Goal: Task Accomplishment & Management: Use online tool/utility

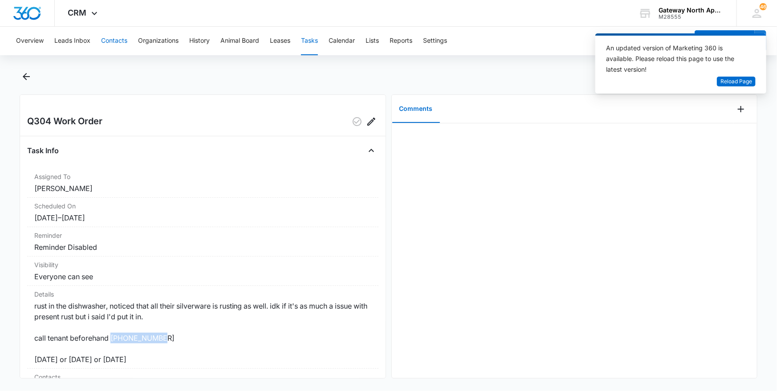
click at [110, 41] on button "Contacts" at bounding box center [114, 41] width 26 height 29
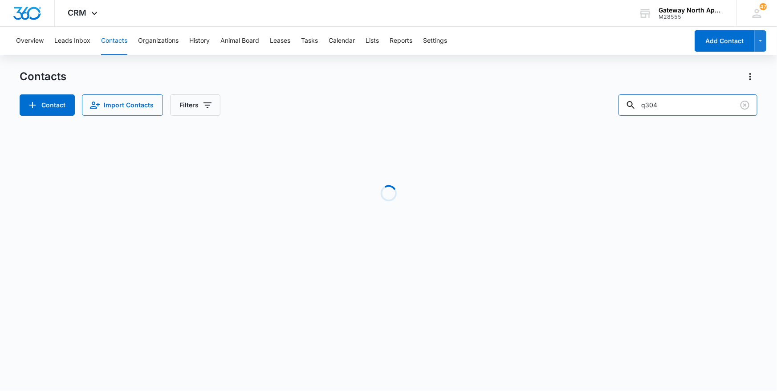
drag, startPoint x: 669, startPoint y: 110, endPoint x: 629, endPoint y: 110, distance: 41.0
click at [629, 110] on div "Contact Import Contacts Filters q304" at bounding box center [389, 104] width 739 height 21
type input "f306"
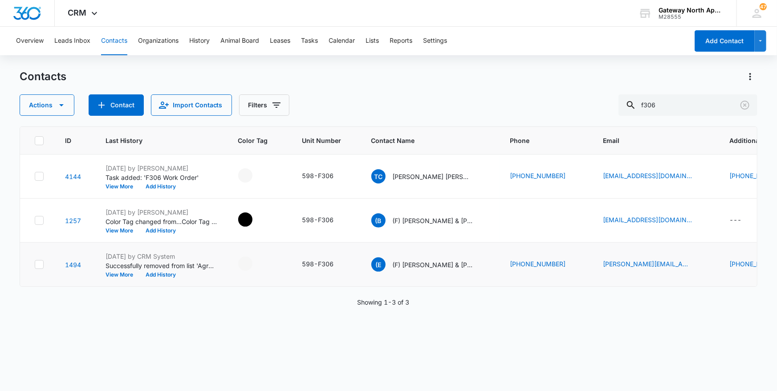
click at [441, 285] on td "(E (F) Ethan Young & Kevin Arbona" at bounding box center [430, 265] width 139 height 44
click at [438, 174] on p "Taylor Corrick, Gabrielle Elmarr & Dominic Hardick" at bounding box center [433, 176] width 80 height 9
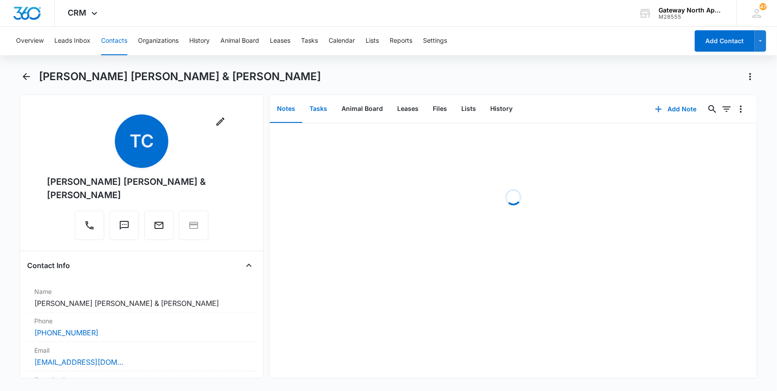
click at [314, 106] on button "Tasks" at bounding box center [318, 109] width 32 height 28
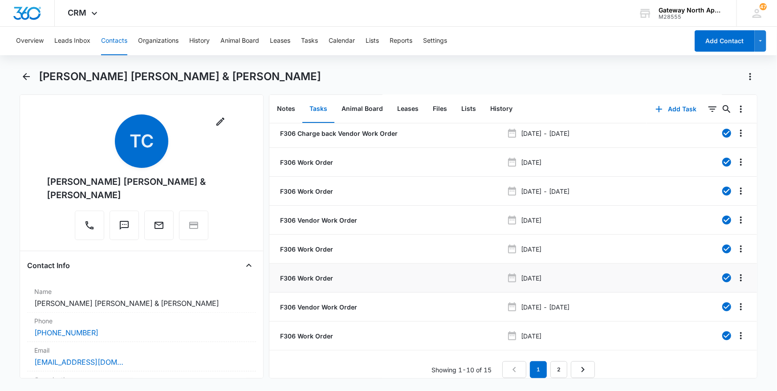
scroll to position [67, 0]
click at [554, 365] on link "2" at bounding box center [559, 369] width 17 height 17
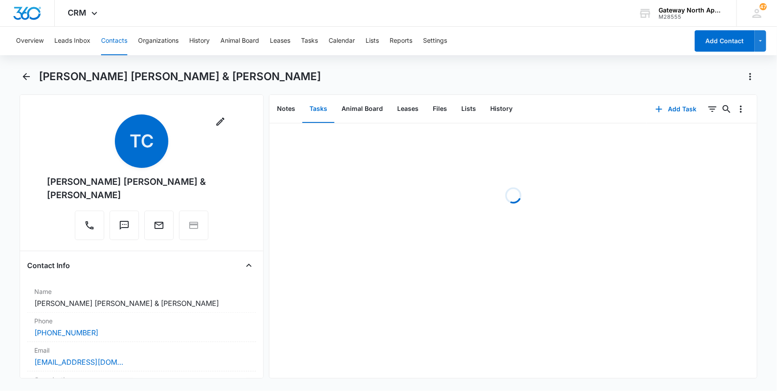
scroll to position [0, 0]
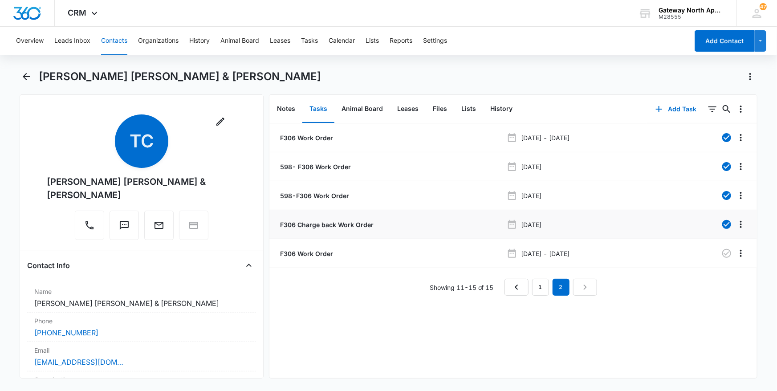
click at [343, 225] on p "F306 Charge back Work Order" at bounding box center [325, 224] width 95 height 9
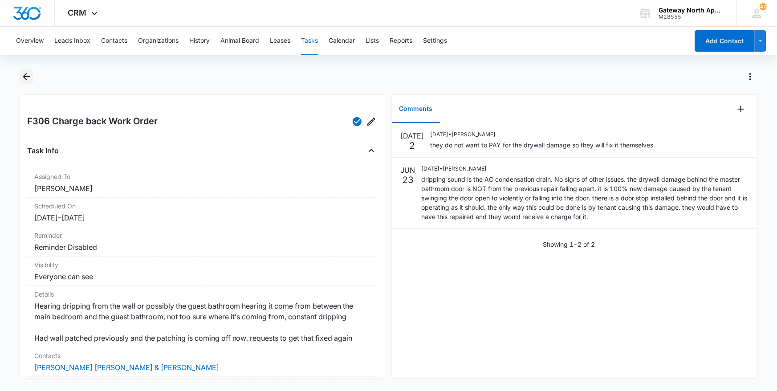
click at [26, 73] on icon "Back" at bounding box center [26, 76] width 11 height 11
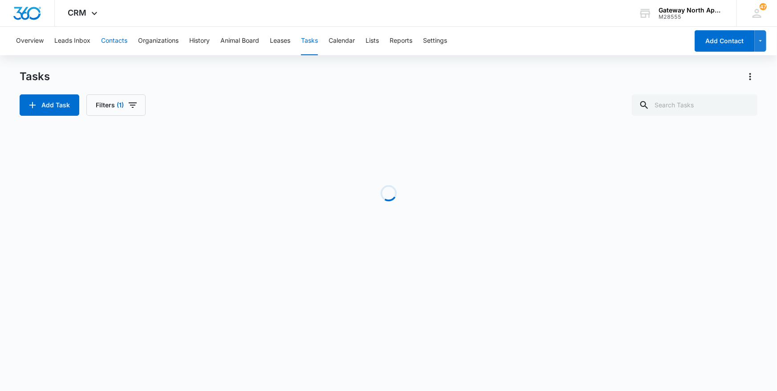
click at [123, 42] on button "Contacts" at bounding box center [114, 41] width 26 height 29
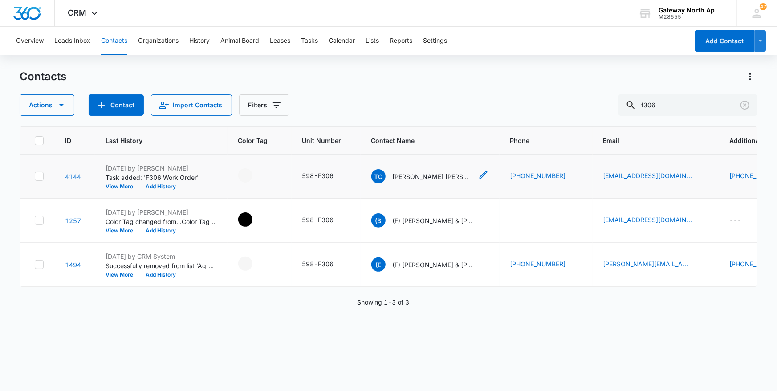
click at [439, 174] on p "Taylor Corrick, Gabrielle Elmarr & Dominic Hardick" at bounding box center [433, 176] width 80 height 9
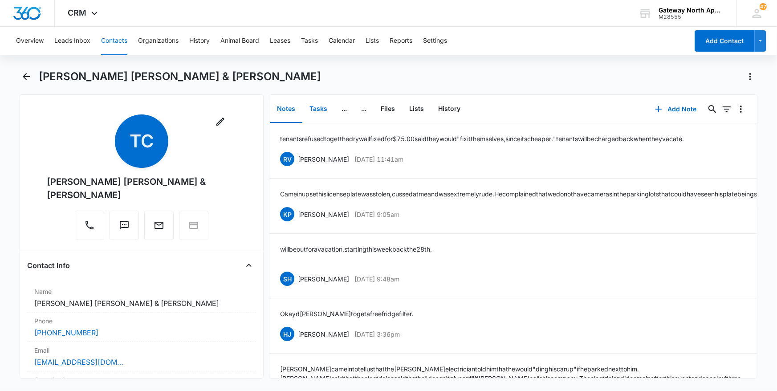
click at [316, 111] on button "Tasks" at bounding box center [318, 109] width 32 height 28
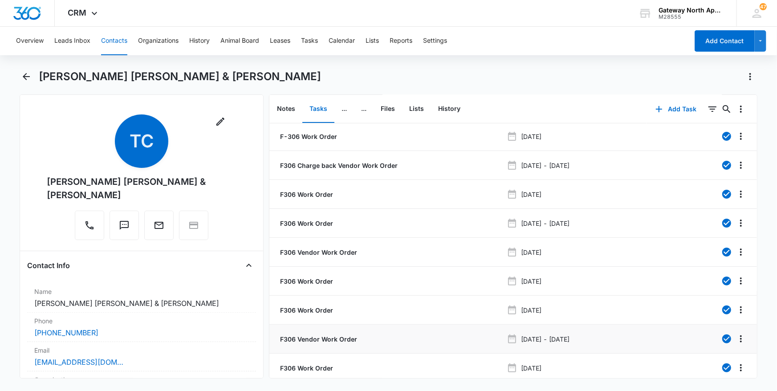
scroll to position [67, 0]
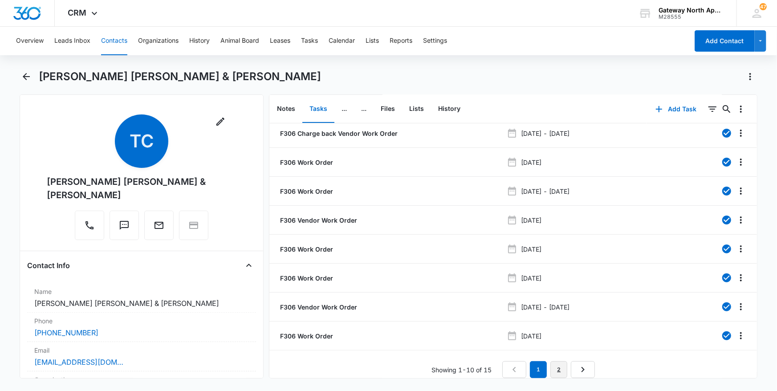
click at [559, 363] on link "2" at bounding box center [559, 369] width 17 height 17
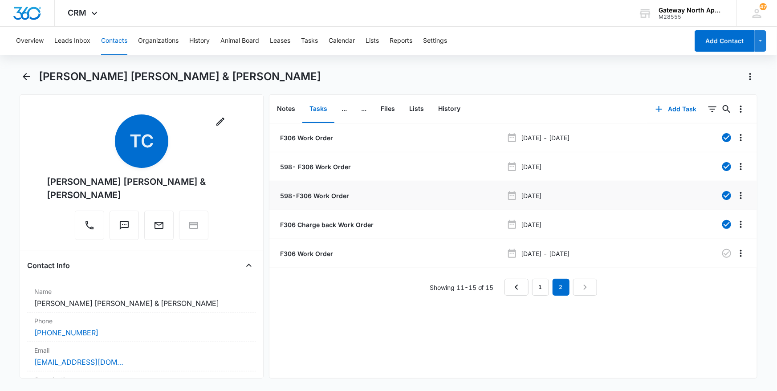
click at [346, 198] on p "598-F306 Work Order" at bounding box center [313, 195] width 71 height 9
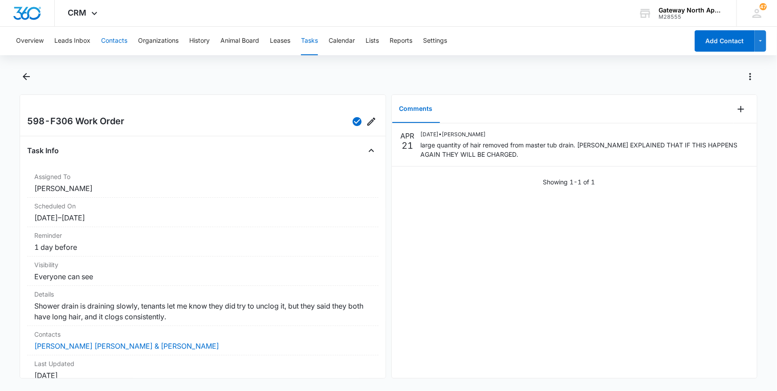
click at [106, 41] on button "Contacts" at bounding box center [114, 41] width 26 height 29
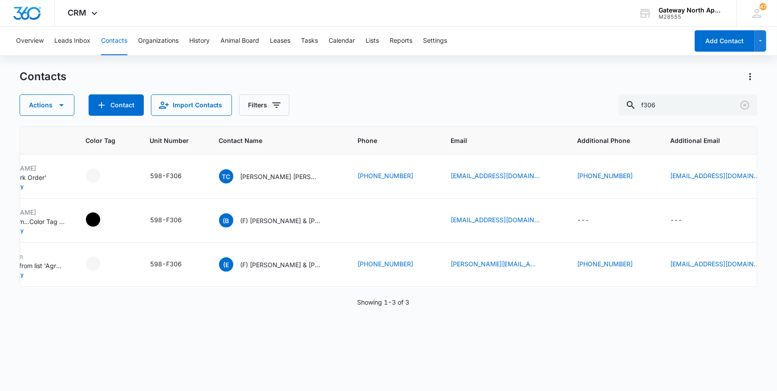
scroll to position [0, 155]
click at [276, 181] on div "TC Taylor Corrick, Gabrielle Elmarr & Dominic Hardick" at bounding box center [267, 176] width 102 height 14
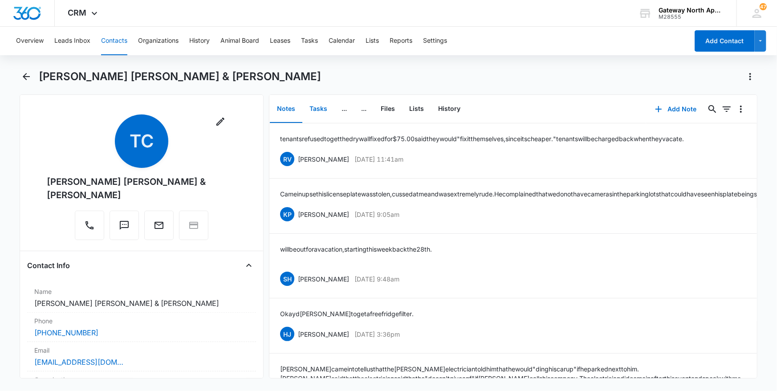
click at [329, 106] on button "Tasks" at bounding box center [318, 109] width 32 height 28
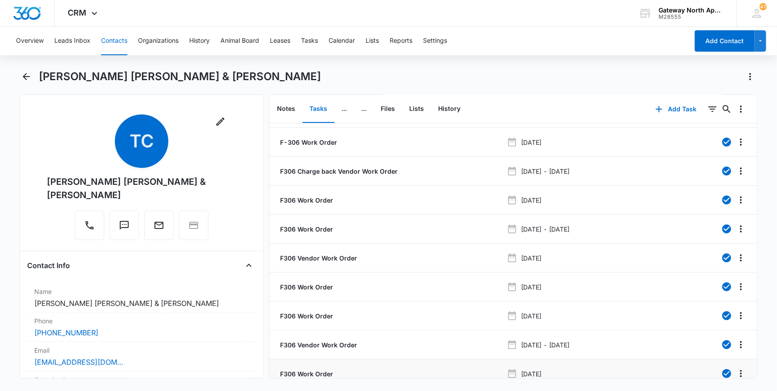
scroll to position [67, 0]
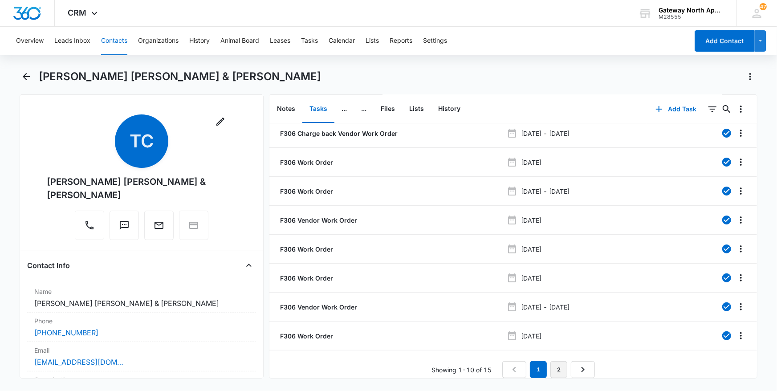
click at [554, 361] on link "2" at bounding box center [559, 369] width 17 height 17
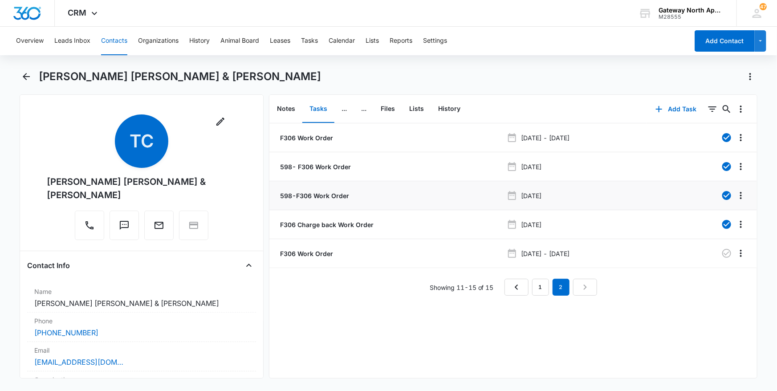
click at [529, 195] on p "Apr 17, 2025" at bounding box center [531, 195] width 20 height 9
click at [309, 196] on p "598-F306 Work Order" at bounding box center [313, 195] width 71 height 9
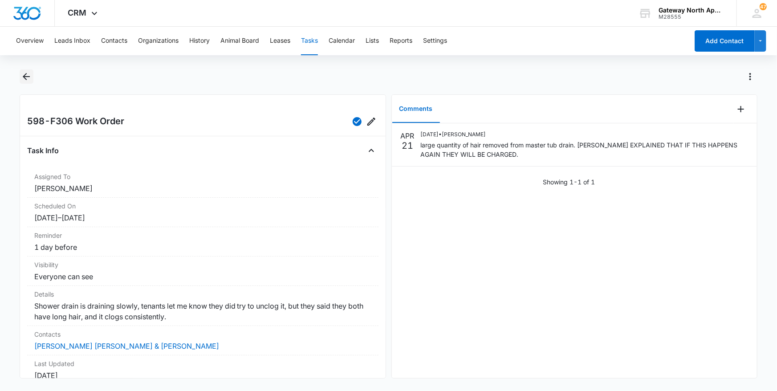
click at [28, 76] on icon "Back" at bounding box center [26, 76] width 11 height 11
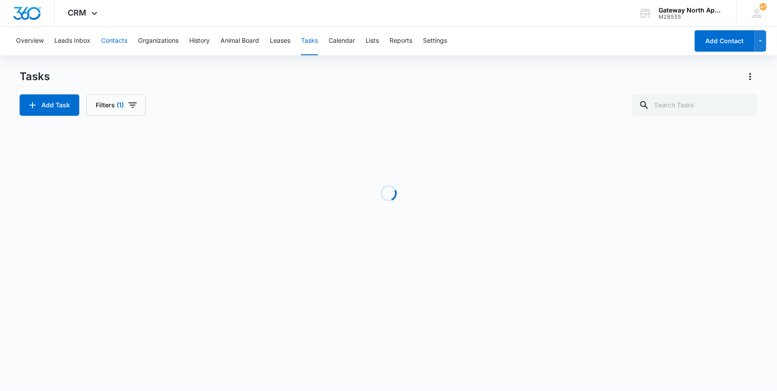
click at [126, 45] on button "Contacts" at bounding box center [114, 41] width 26 height 29
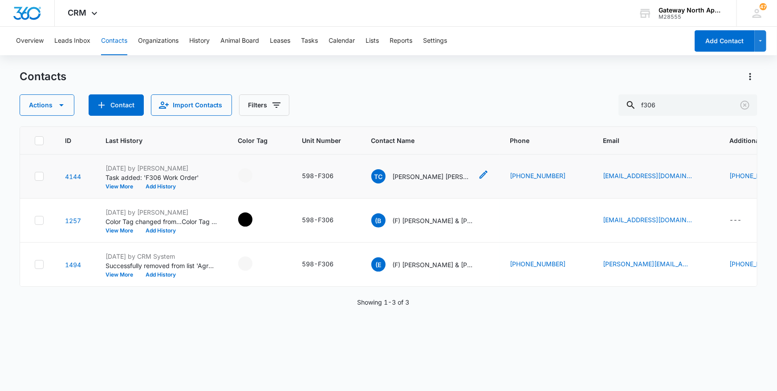
click at [427, 176] on p "Taylor Corrick, Gabrielle Elmarr & Dominic Hardick" at bounding box center [433, 176] width 80 height 9
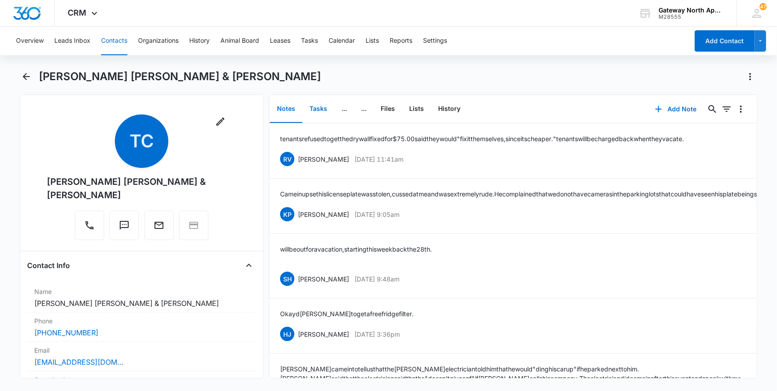
click at [318, 110] on button "Tasks" at bounding box center [318, 109] width 32 height 28
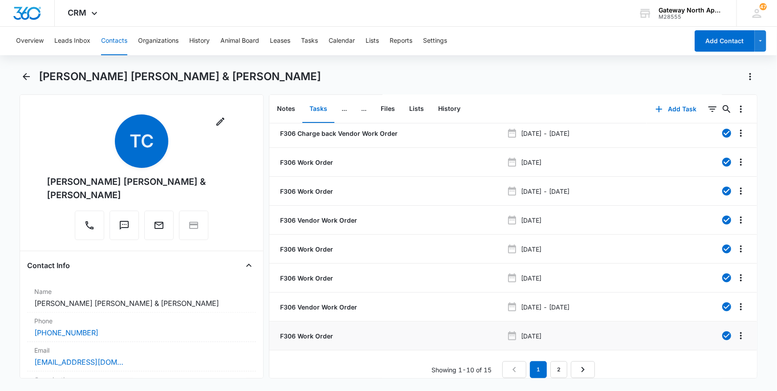
scroll to position [67, 0]
click at [559, 361] on link "2" at bounding box center [559, 369] width 17 height 17
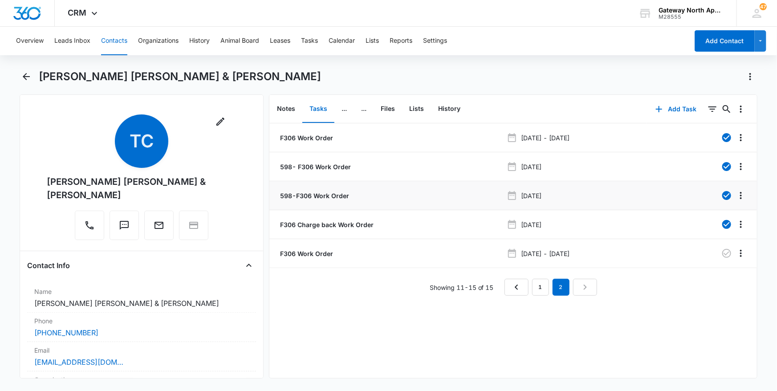
click at [322, 193] on p "598-F306 Work Order" at bounding box center [313, 195] width 71 height 9
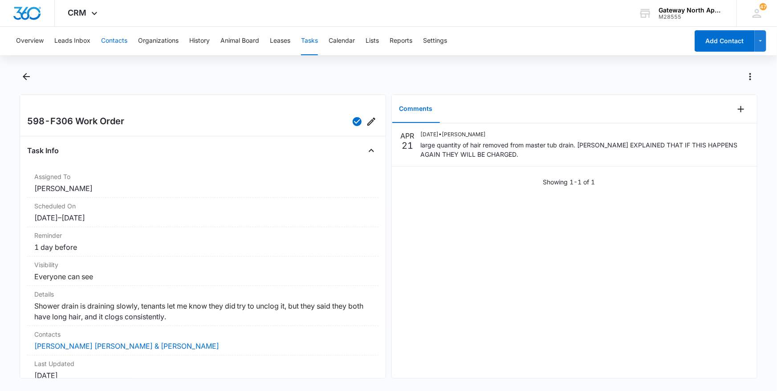
click at [119, 38] on button "Contacts" at bounding box center [114, 41] width 26 height 29
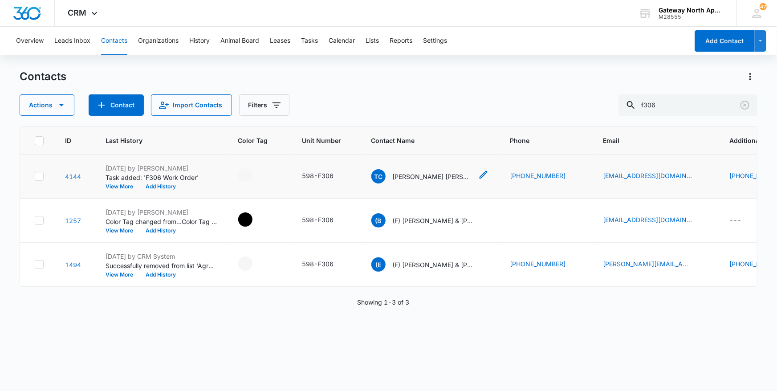
click at [423, 174] on p "Taylor Corrick, Gabrielle Elmarr & Dominic Hardick" at bounding box center [433, 176] width 80 height 9
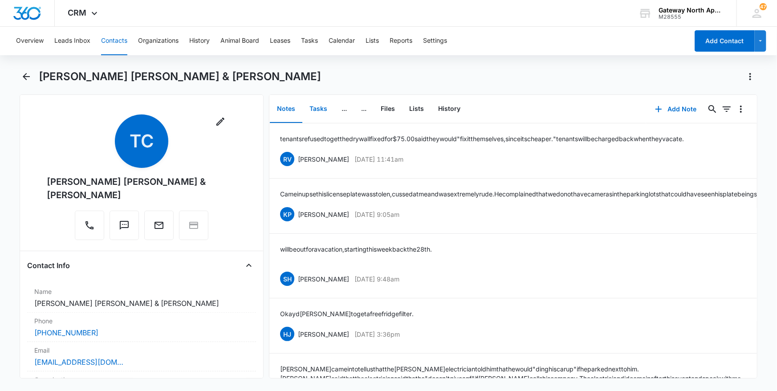
click at [309, 108] on button "Tasks" at bounding box center [318, 109] width 32 height 28
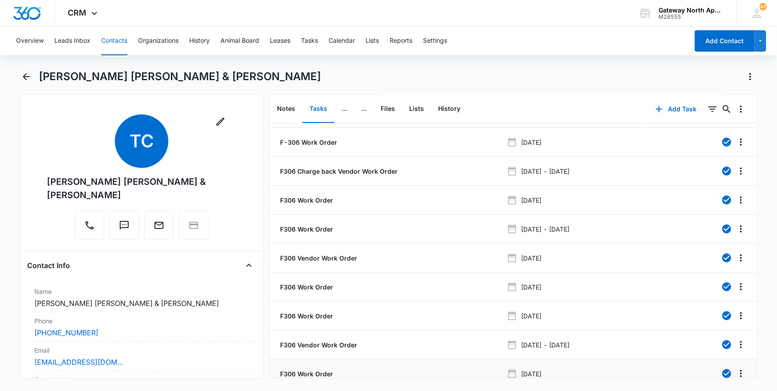
scroll to position [67, 0]
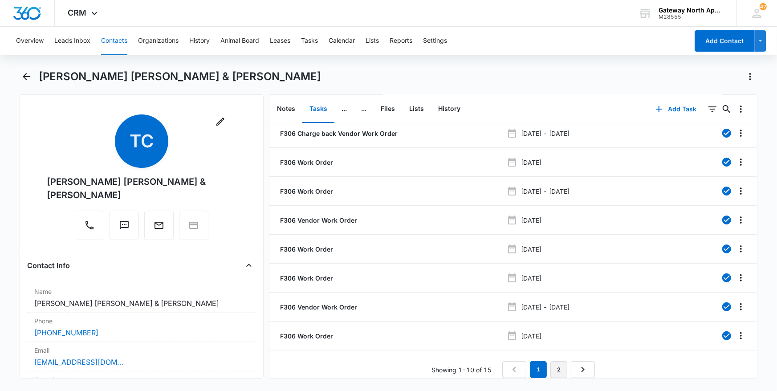
click at [557, 361] on link "2" at bounding box center [559, 369] width 17 height 17
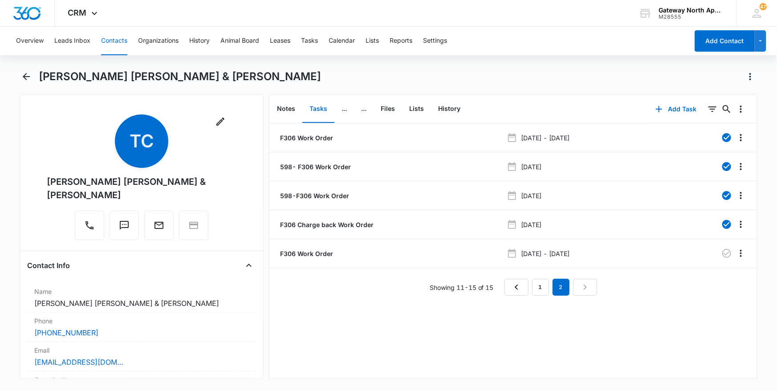
scroll to position [0, 0]
click at [329, 253] on p "F306 Work Order" at bounding box center [305, 253] width 55 height 9
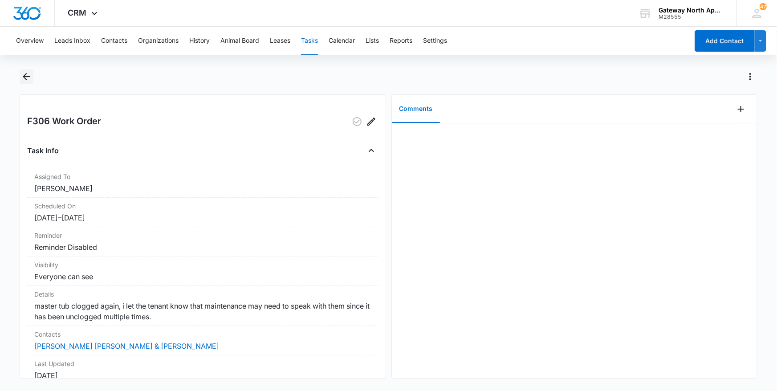
click at [26, 73] on icon "Back" at bounding box center [26, 76] width 7 height 7
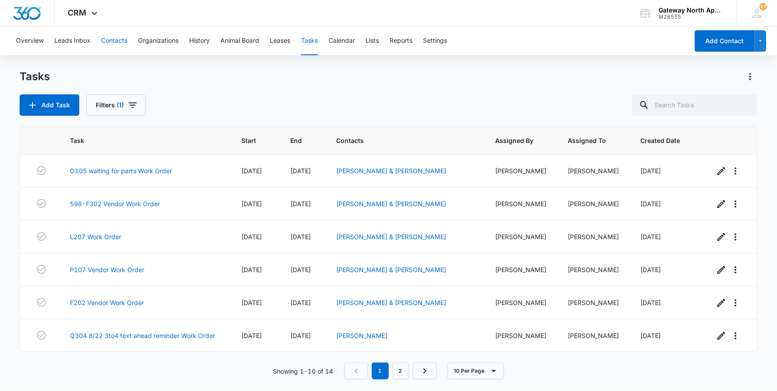
click at [107, 45] on button "Contacts" at bounding box center [114, 41] width 26 height 29
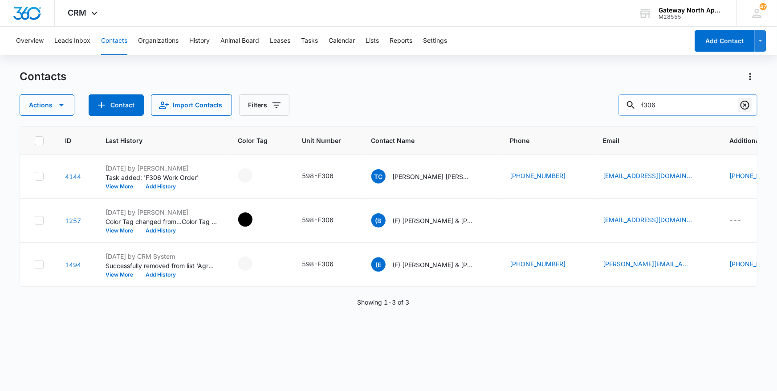
click at [746, 103] on icon "Clear" at bounding box center [745, 105] width 11 height 11
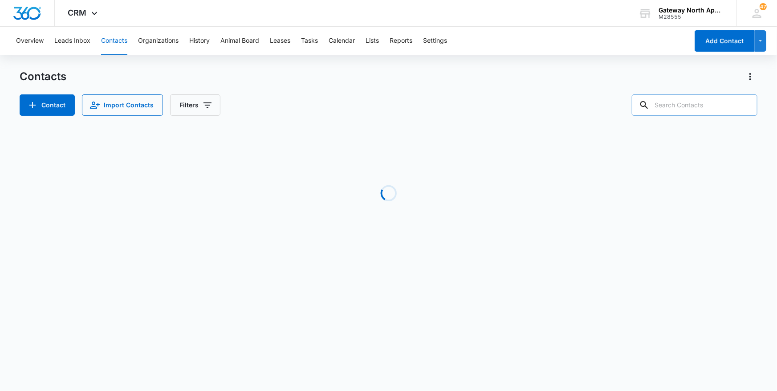
click at [716, 109] on input "text" at bounding box center [695, 104] width 126 height 21
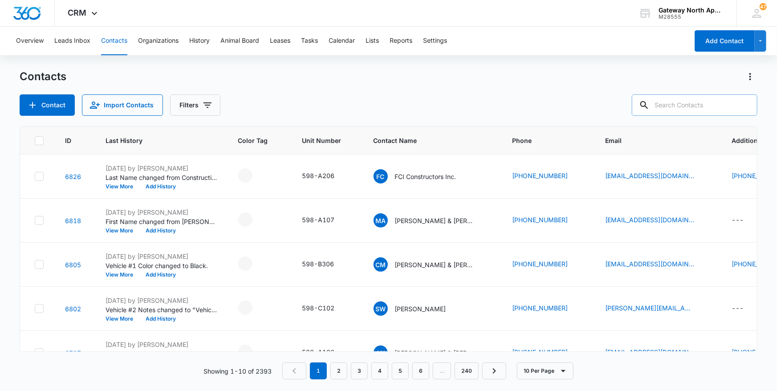
click at [694, 111] on input "text" at bounding box center [695, 104] width 126 height 21
click at [691, 98] on input "text" at bounding box center [695, 104] width 126 height 21
click at [669, 107] on input "text" at bounding box center [695, 104] width 126 height 21
